Goal: Navigation & Orientation: Find specific page/section

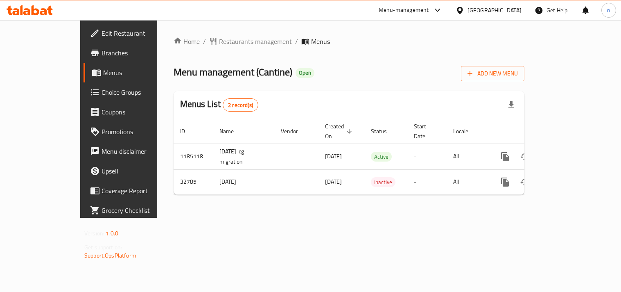
click at [463, 11] on icon at bounding box center [460, 10] width 6 height 7
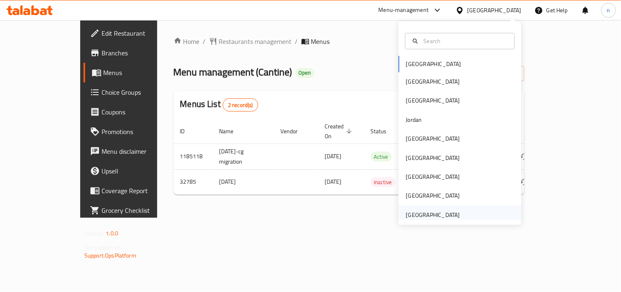
click at [419, 215] on div "[GEOGRAPHIC_DATA]" at bounding box center [433, 214] width 54 height 9
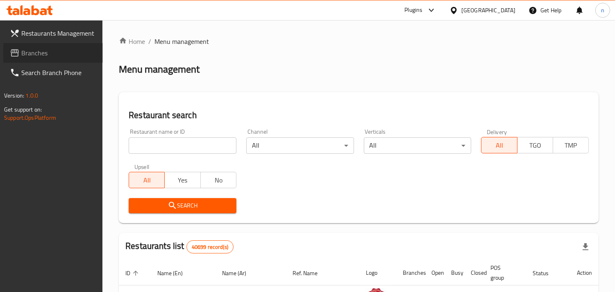
click at [37, 54] on span "Branches" at bounding box center [58, 53] width 75 height 10
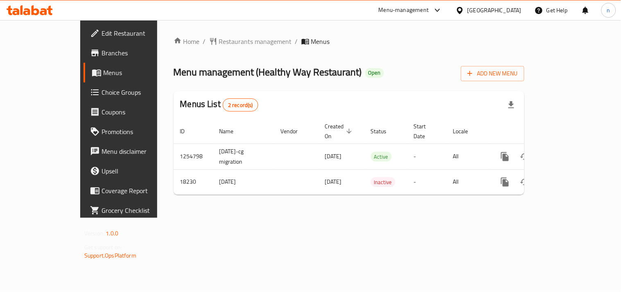
click at [461, 9] on icon at bounding box center [460, 10] width 9 height 9
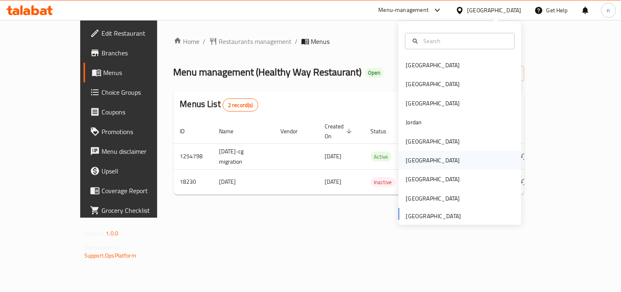
click at [406, 161] on div "[GEOGRAPHIC_DATA]" at bounding box center [433, 160] width 54 height 9
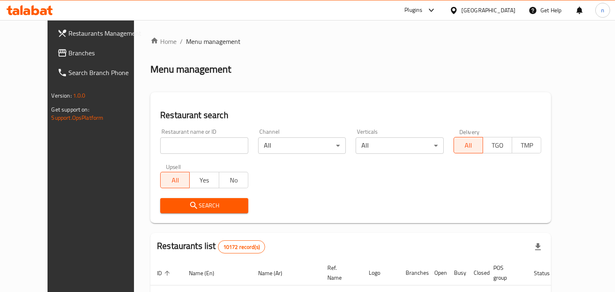
click at [69, 55] on span "Branches" at bounding box center [106, 53] width 75 height 10
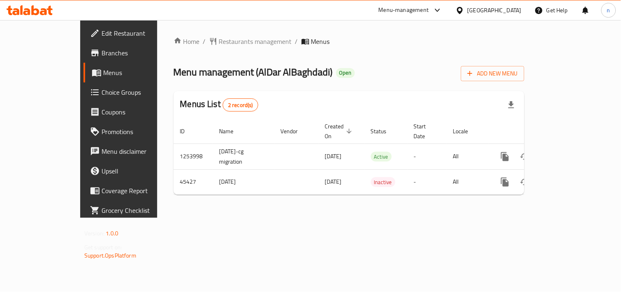
click at [507, 9] on div "[GEOGRAPHIC_DATA]" at bounding box center [495, 10] width 54 height 9
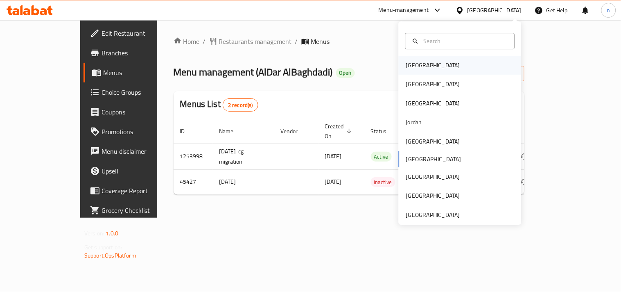
click at [428, 72] on div "[GEOGRAPHIC_DATA]" at bounding box center [460, 65] width 123 height 19
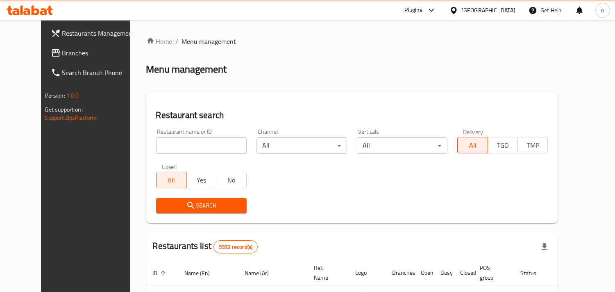
click at [456, 10] on icon at bounding box center [453, 10] width 6 height 7
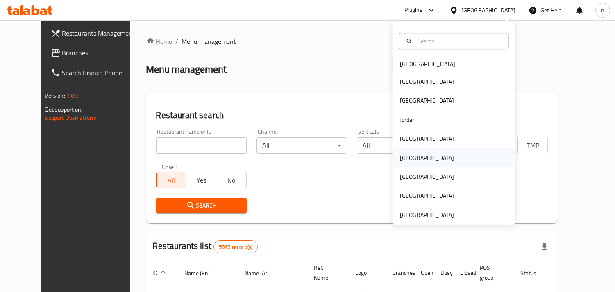
click at [402, 161] on div "[GEOGRAPHIC_DATA]" at bounding box center [427, 157] width 54 height 9
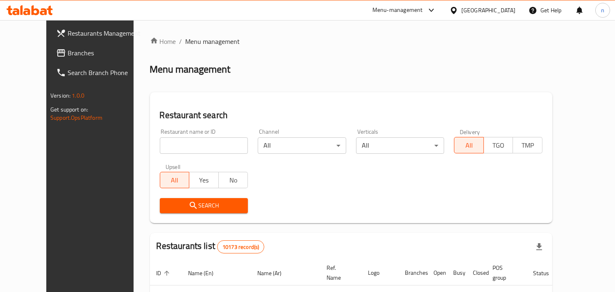
click at [50, 59] on link "Branches" at bounding box center [99, 53] width 99 height 20
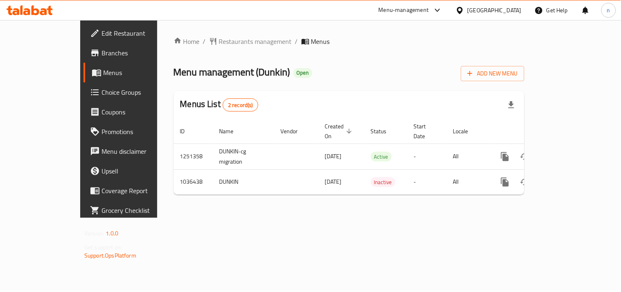
click at [464, 7] on icon at bounding box center [460, 10] width 9 height 9
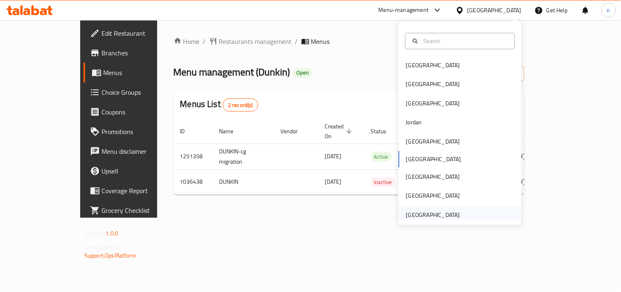
click at [418, 216] on div "[GEOGRAPHIC_DATA]" at bounding box center [433, 214] width 54 height 9
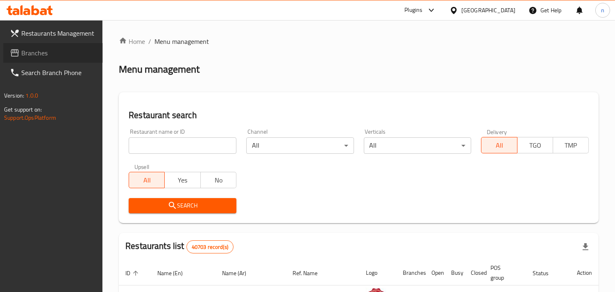
click at [71, 56] on span "Branches" at bounding box center [58, 53] width 75 height 10
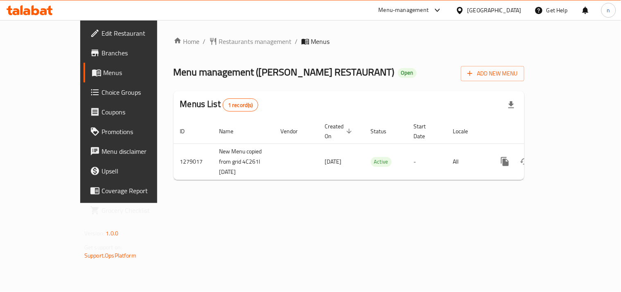
click at [460, 13] on icon at bounding box center [460, 10] width 6 height 7
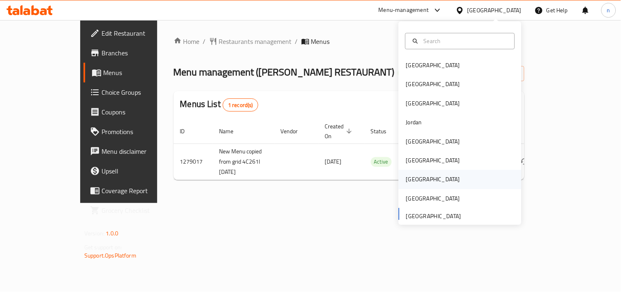
click at [410, 178] on div "[GEOGRAPHIC_DATA]" at bounding box center [433, 179] width 54 height 9
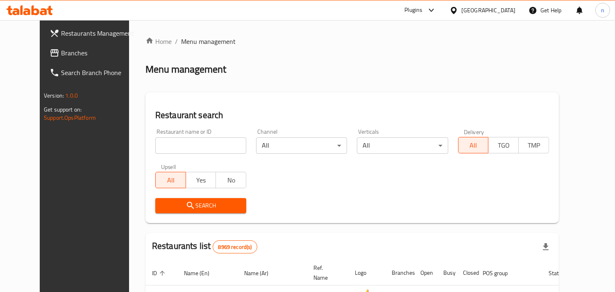
click at [61, 50] on span "Branches" at bounding box center [98, 53] width 75 height 10
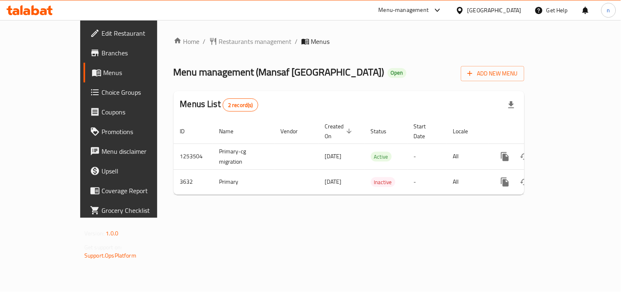
click at [464, 12] on icon at bounding box center [460, 10] width 9 height 9
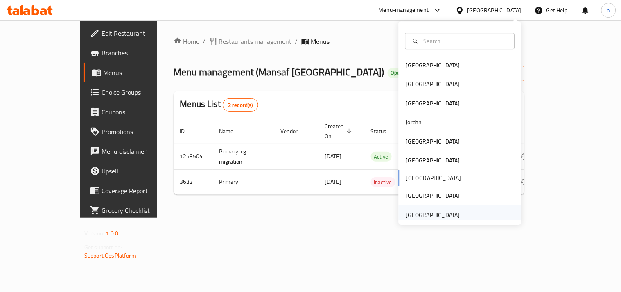
click at [414, 215] on div "[GEOGRAPHIC_DATA]" at bounding box center [433, 214] width 54 height 9
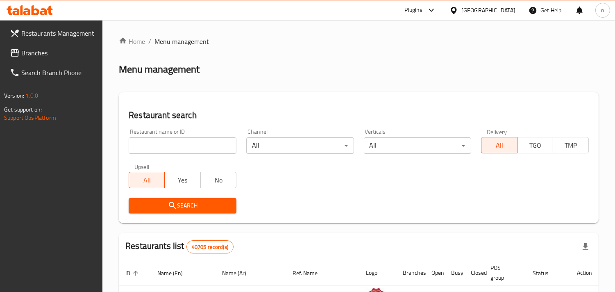
click at [44, 54] on span "Branches" at bounding box center [58, 53] width 75 height 10
